Goal: Find specific page/section

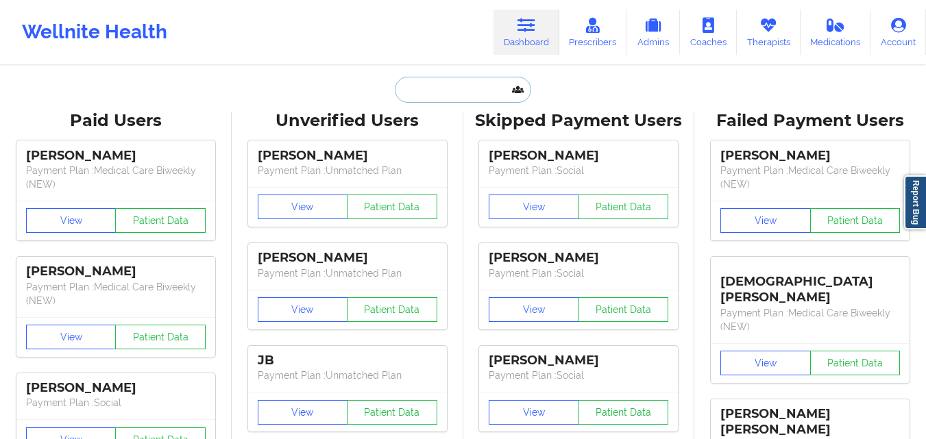
click at [474, 88] on input "text" at bounding box center [463, 90] width 136 height 26
paste input "[PERSON_NAME]"
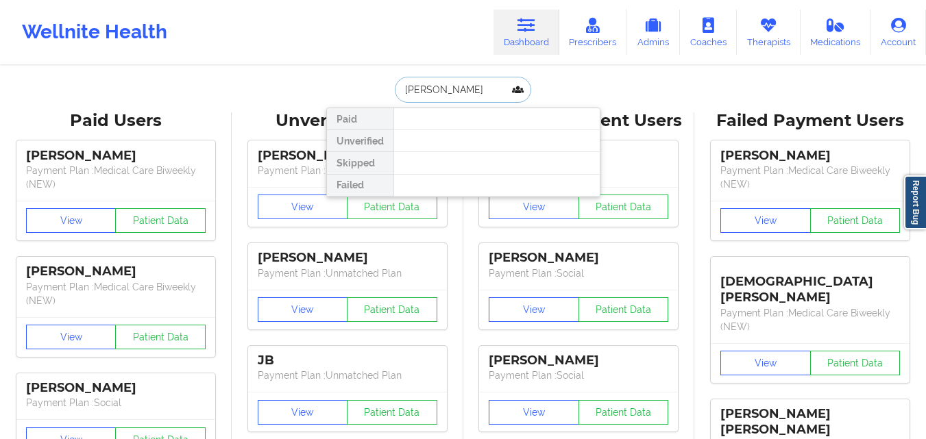
type input "[PERSON_NAME]"
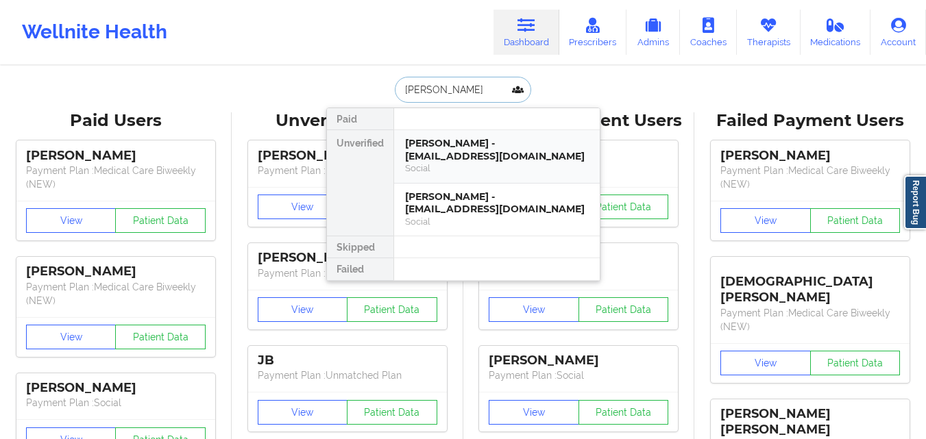
click at [473, 153] on div "[PERSON_NAME] - [EMAIL_ADDRESS][DOMAIN_NAME]" at bounding box center [497, 149] width 184 height 25
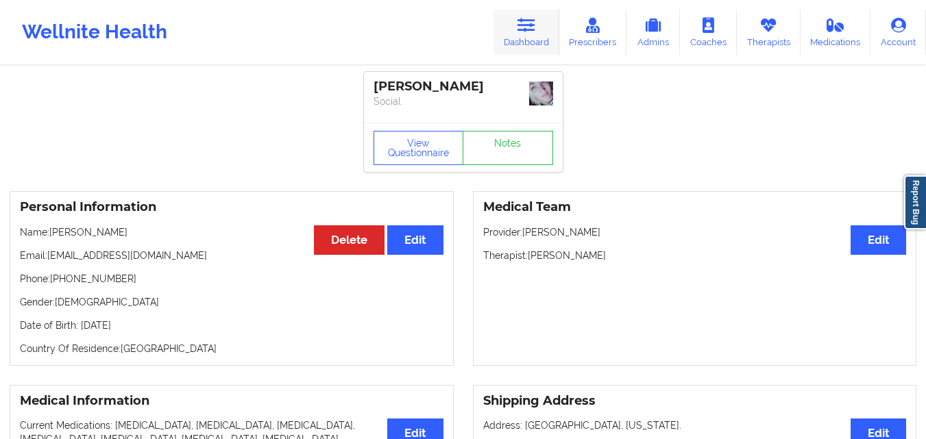
click at [528, 33] on icon at bounding box center [526, 25] width 18 height 15
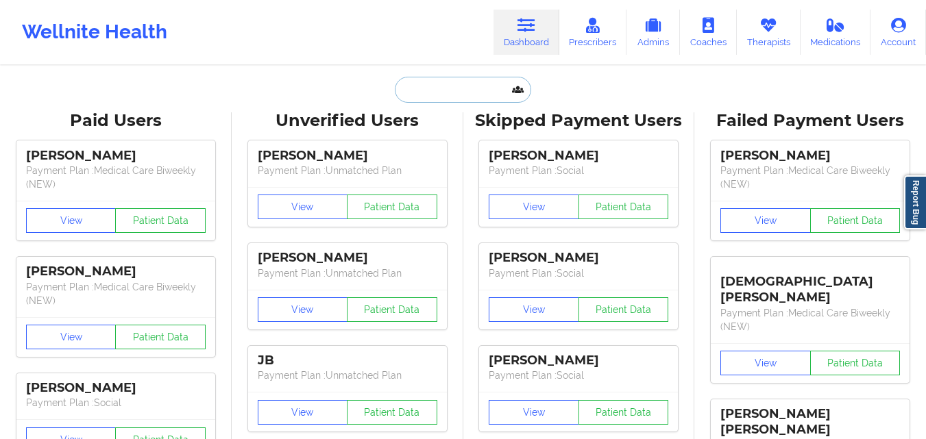
click at [467, 95] on input "text" at bounding box center [463, 90] width 136 height 26
paste input "[PERSON_NAME]"
type input "[PERSON_NAME]"
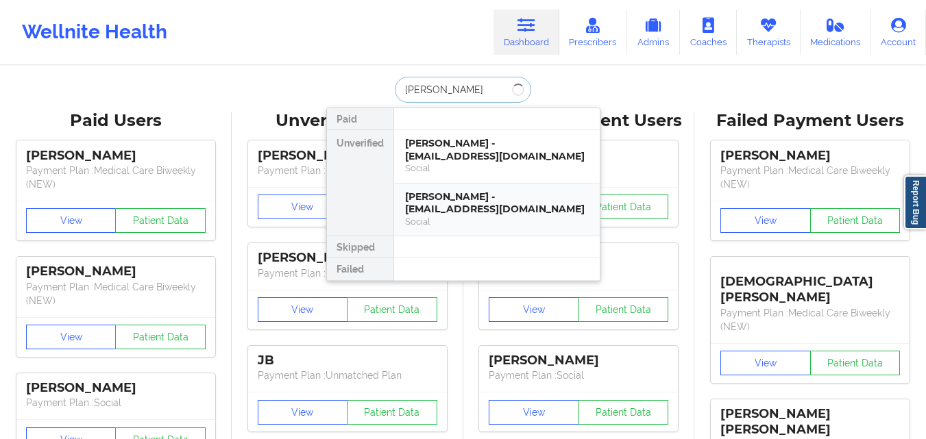
click at [462, 202] on div "[PERSON_NAME] - [EMAIL_ADDRESS][DOMAIN_NAME]" at bounding box center [497, 202] width 184 height 25
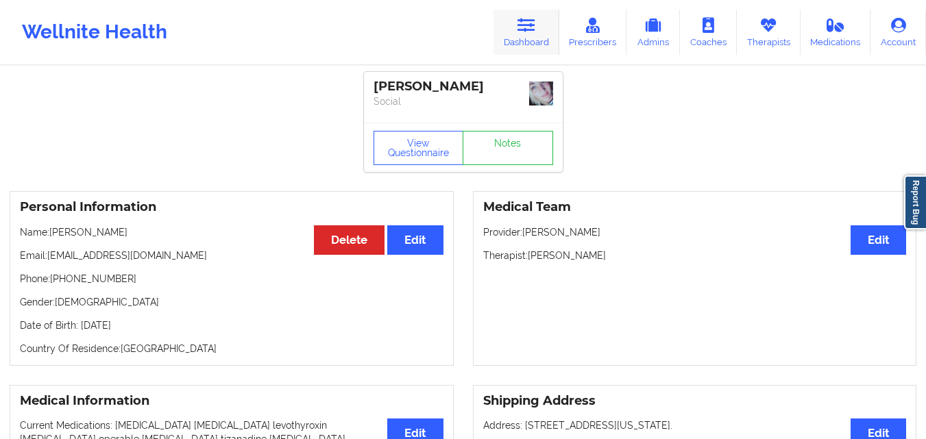
click at [525, 31] on icon at bounding box center [526, 25] width 18 height 15
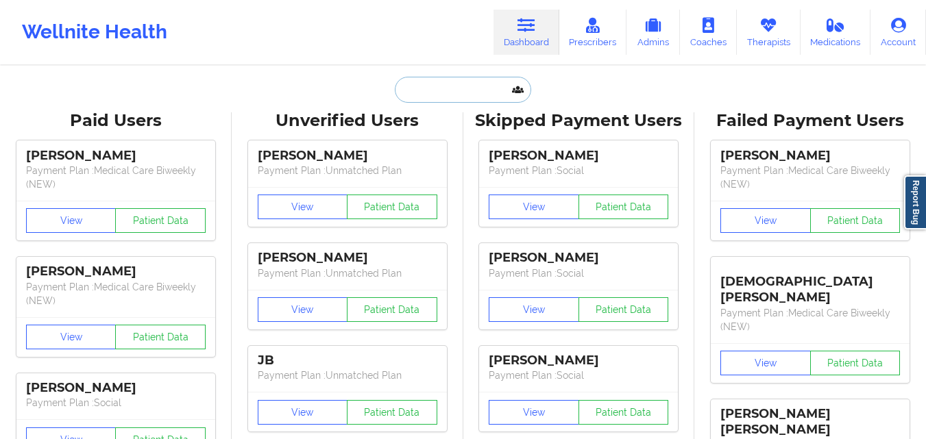
click at [465, 97] on input "text" at bounding box center [463, 90] width 136 height 26
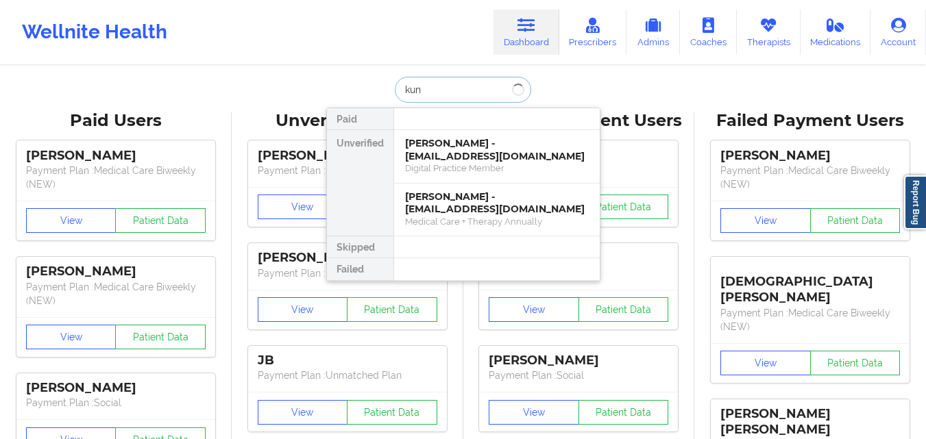
type input "[PERSON_NAME]"
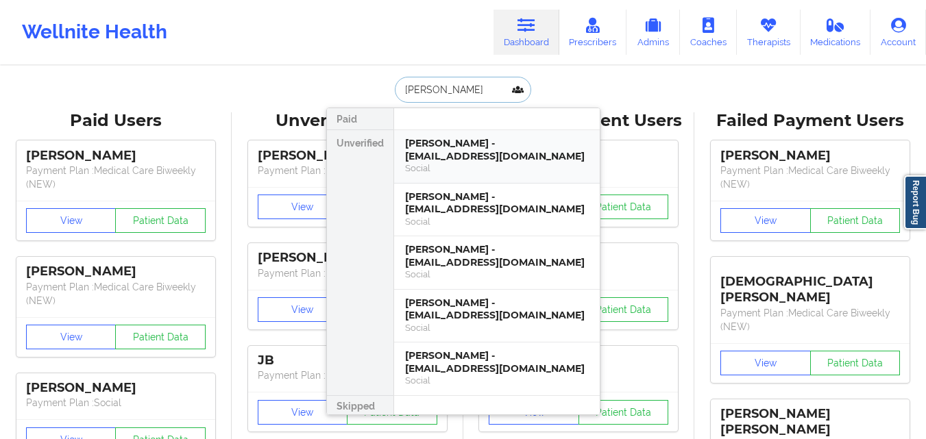
click at [495, 159] on div "[PERSON_NAME] - [EMAIL_ADDRESS][DOMAIN_NAME]" at bounding box center [497, 149] width 184 height 25
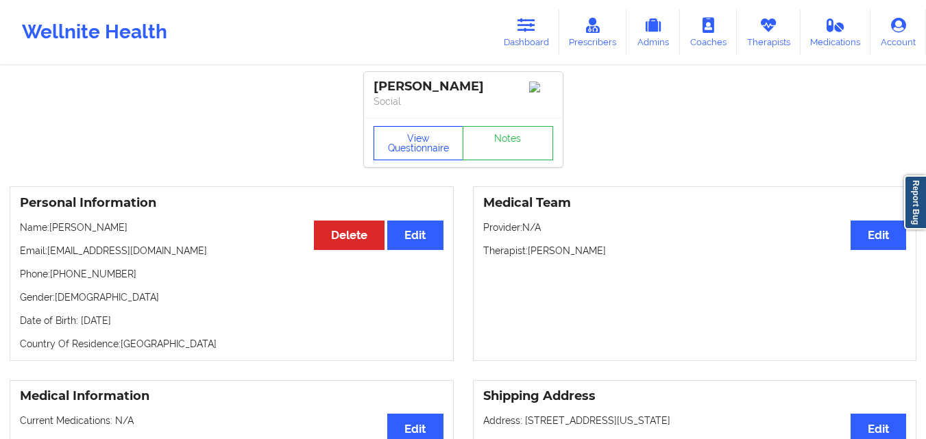
click at [443, 143] on button "View Questionnaire" at bounding box center [418, 143] width 90 height 34
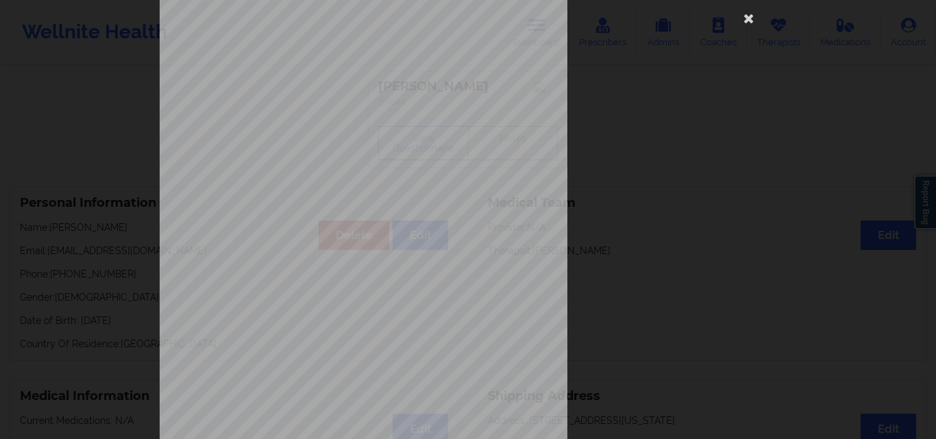
scroll to position [214, 0]
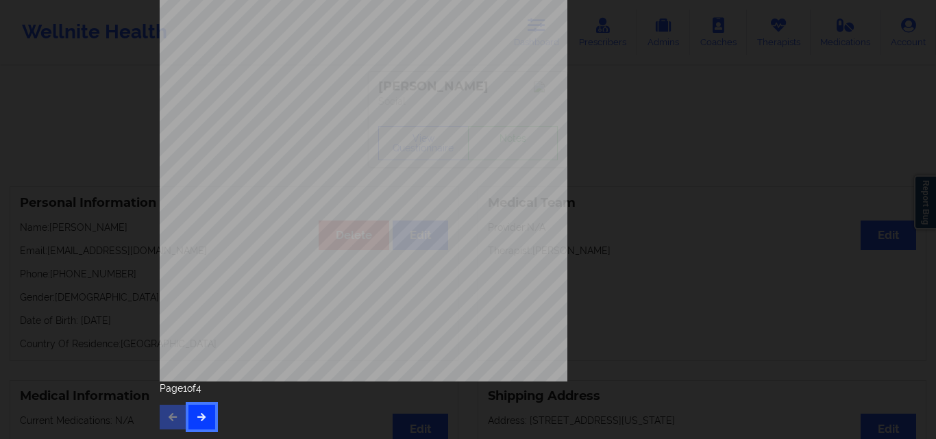
click at [188, 417] on button "button" at bounding box center [201, 417] width 27 height 25
click at [204, 422] on button "button" at bounding box center [201, 417] width 27 height 25
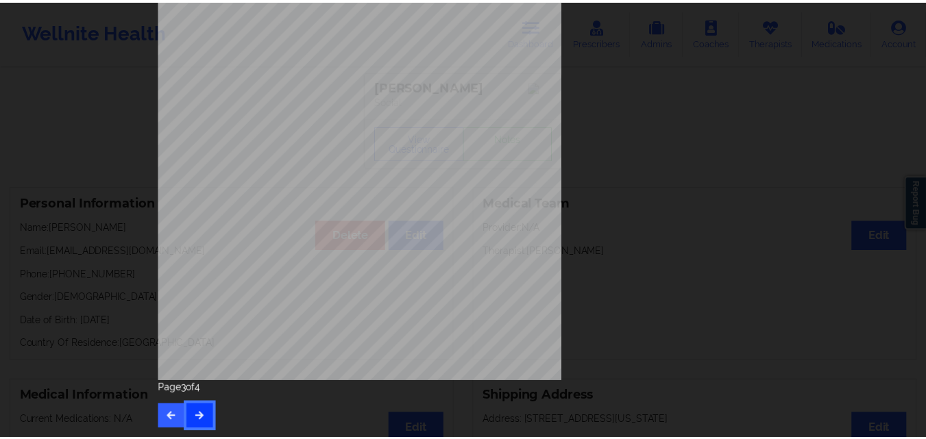
scroll to position [0, 0]
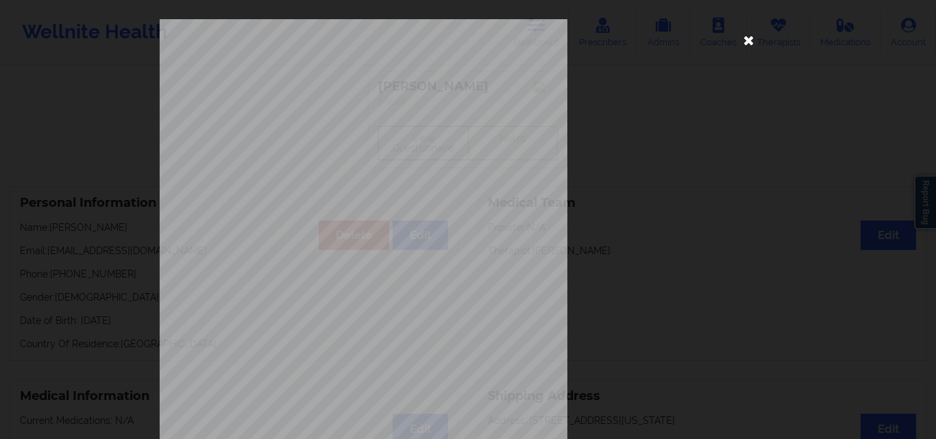
click at [746, 38] on icon at bounding box center [749, 40] width 22 height 22
